Goal: Information Seeking & Learning: Learn about a topic

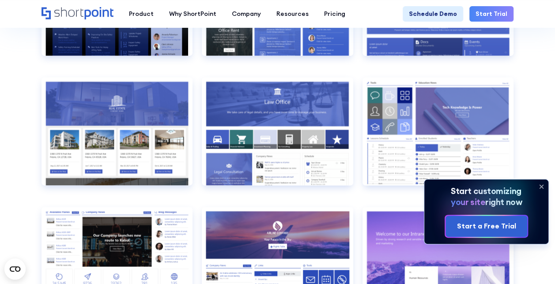
scroll to position [815, 0]
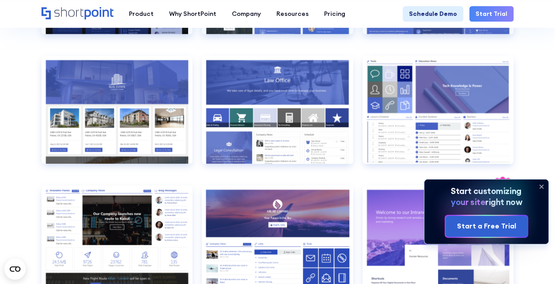
click at [541, 188] on icon at bounding box center [541, 187] width 14 height 14
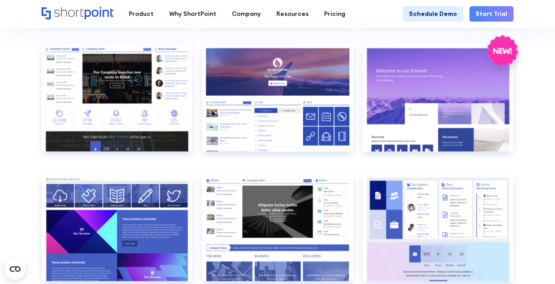
scroll to position [957, 0]
click at [536, 63] on section "SHAREPOINT INTRANET TEMPLATES Fully customizable SharePoint templates with Shor…" at bounding box center [277, 195] width 555 height 2272
click at [542, 148] on section "SHAREPOINT INTRANET TEMPLATES Fully customizable SharePoint templates with Shor…" at bounding box center [277, 195] width 555 height 2272
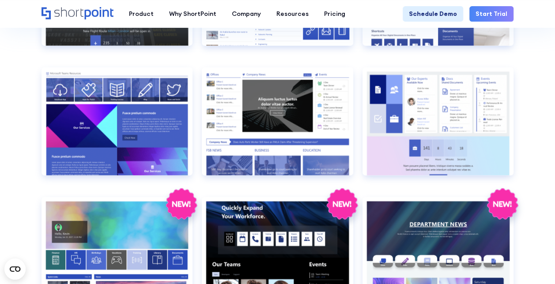
scroll to position [1080, 0]
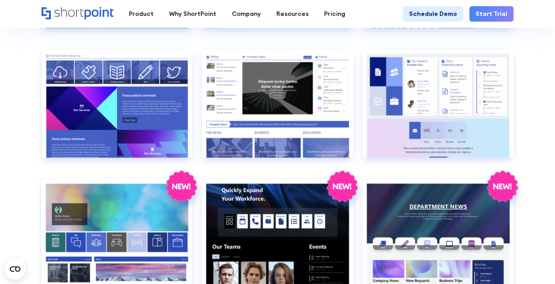
click at [541, 151] on section "SHAREPOINT INTRANET TEMPLATES Fully customizable SharePoint templates with Shor…" at bounding box center [277, 71] width 555 height 2272
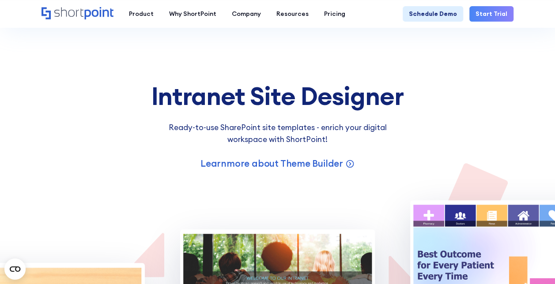
scroll to position [5232, 0]
